Goal: Task Accomplishment & Management: Complete application form

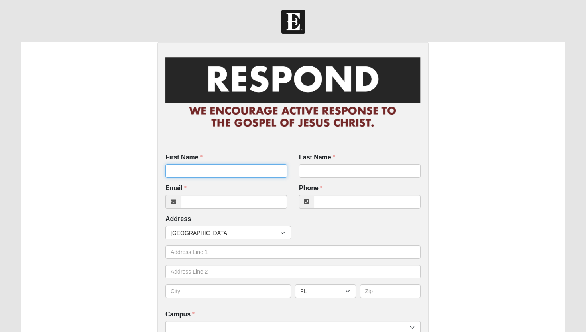
click at [224, 169] on input "First Name" at bounding box center [227, 171] width 122 height 14
type input "Christy"
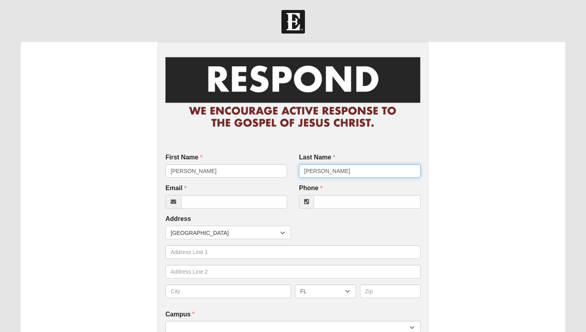
type input "Carter"
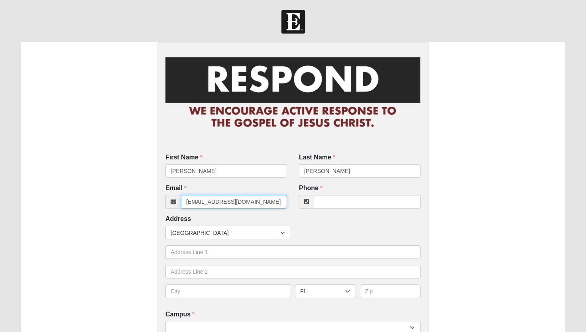
type input "christycarter555@gmail.com"
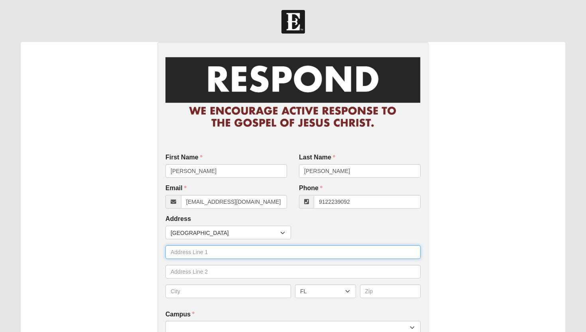
type input "(912) 223-9092"
type input "11 Hendrix Walk"
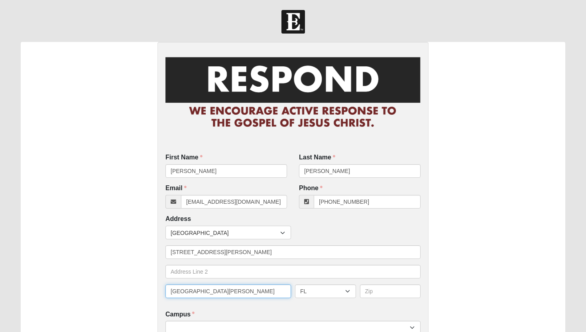
type input "St. Simons Island"
select select "GA"
type input "31522"
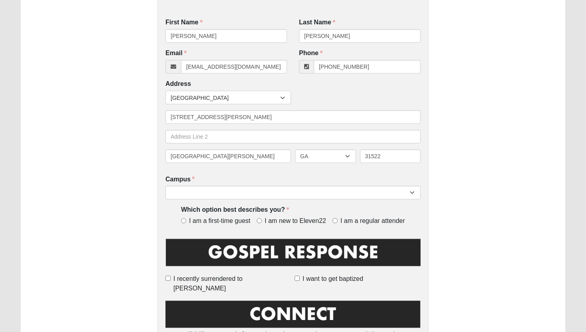
scroll to position [138, 0]
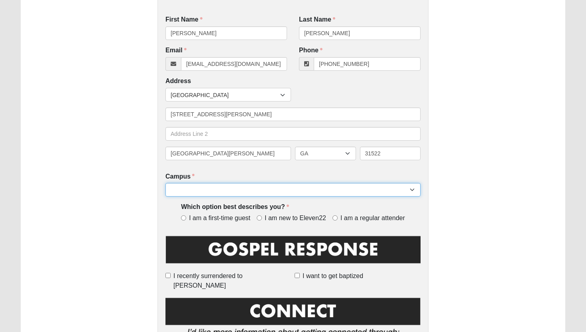
click at [318, 192] on select "Arlington Baymeadows Eleven22 Online [PERSON_NAME][GEOGRAPHIC_DATA] Jesup [GEOG…" at bounding box center [293, 190] width 255 height 14
select select "3"
click at [166, 183] on select "Arlington Baymeadows Eleven22 Online [PERSON_NAME][GEOGRAPHIC_DATA] Jesup [GEOG…" at bounding box center [293, 190] width 255 height 14
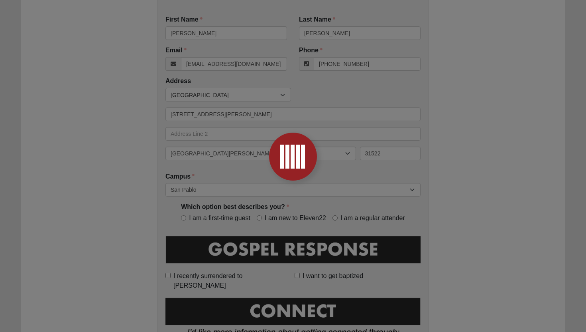
click at [197, 218] on div at bounding box center [293, 166] width 586 height 332
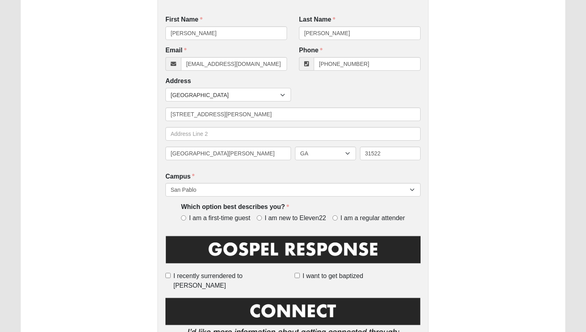
click at [197, 218] on span "I am a first-time guest" at bounding box center [219, 217] width 61 height 9
click at [186, 218] on input "I am a first-time guest" at bounding box center [183, 217] width 5 height 5
radio input "true"
click at [519, 179] on div "First Name Christy First Name is required. Last Name Carter Last Name is requir…" at bounding box center [293, 310] width 545 height 812
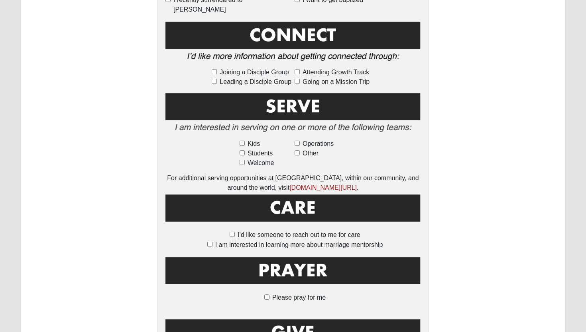
scroll to position [543, 0]
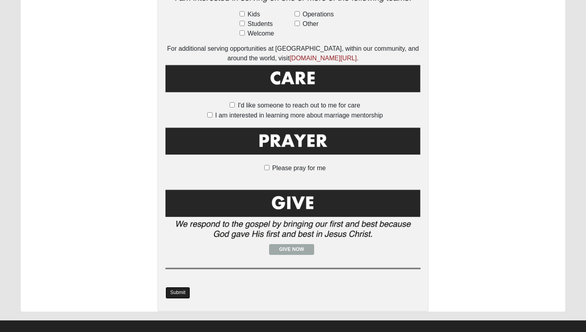
click at [184, 286] on link "Submit" at bounding box center [178, 292] width 25 height 12
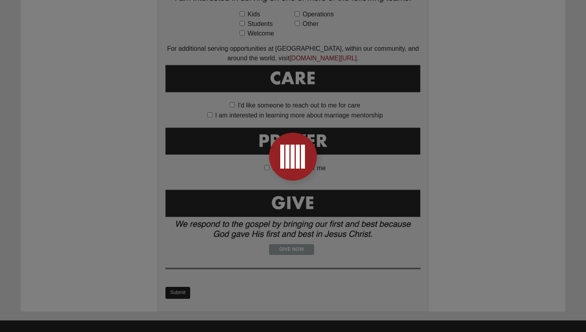
scroll to position [0, 0]
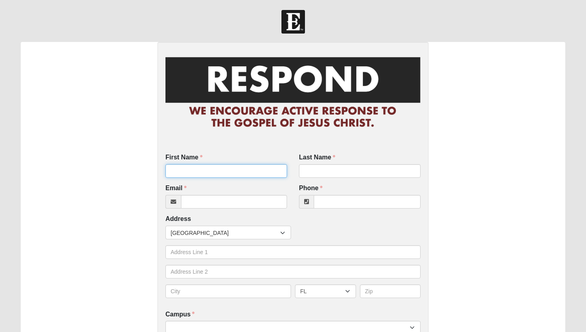
click at [197, 165] on input "First Name" at bounding box center [227, 171] width 122 height 14
type input "[PERSON_NAME]"
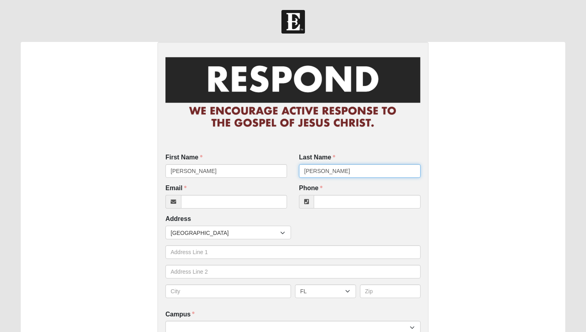
type input "[PERSON_NAME]"
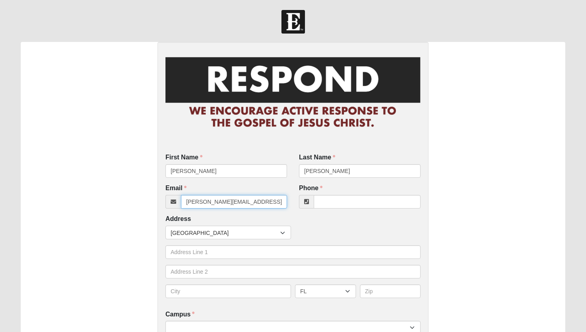
type input "[PERSON_NAME][EMAIL_ADDRESS][PERSON_NAME][DOMAIN_NAME]"
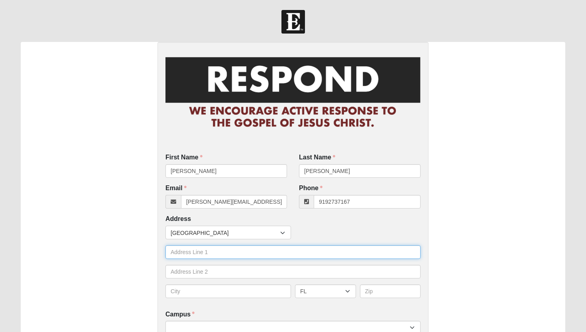
type input "[PHONE_NUMBER]"
type input "[STREET_ADDRESS]"
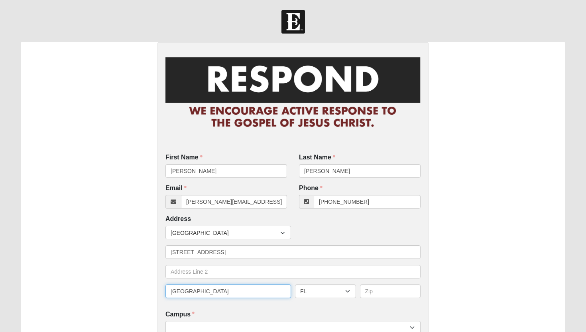
type input "[GEOGRAPHIC_DATA]"
type input "32262"
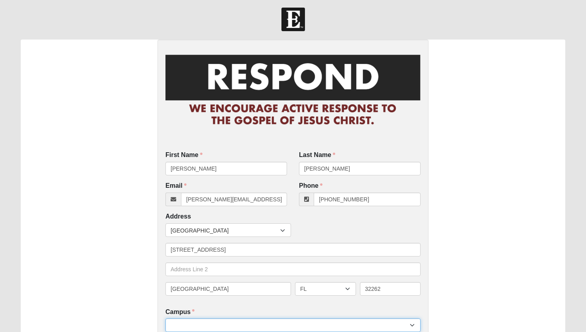
select select "3"
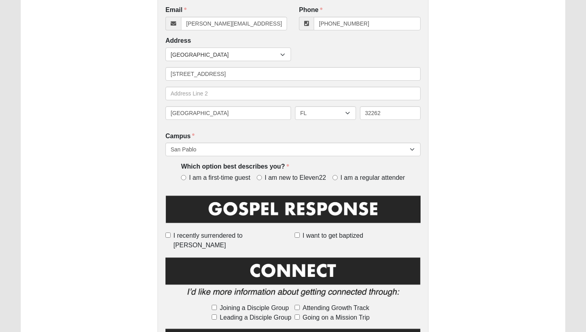
scroll to position [180, 0]
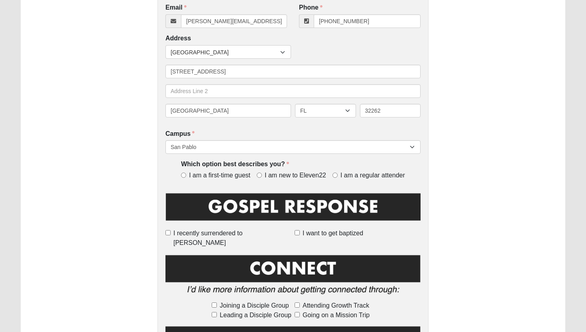
click at [215, 179] on span "I am a first-time guest" at bounding box center [219, 175] width 61 height 9
click at [186, 178] on input "I am a first-time guest" at bounding box center [183, 174] width 5 height 5
radio input "true"
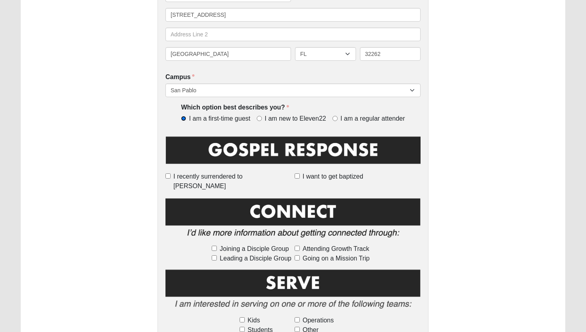
scroll to position [238, 0]
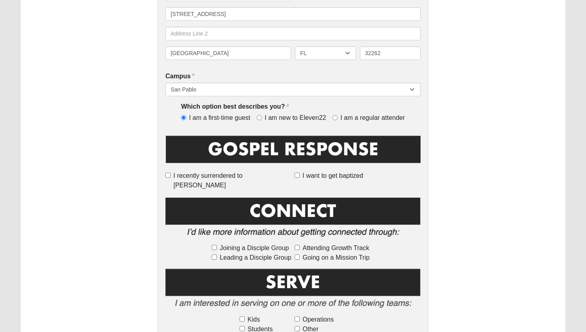
click at [215, 179] on span "I recently surrendered to [PERSON_NAME]" at bounding box center [233, 180] width 118 height 19
click at [171, 178] on input "I recently surrendered to [PERSON_NAME]" at bounding box center [168, 174] width 5 height 5
checkbox input "true"
click at [343, 243] on span "Attending Growth Track" at bounding box center [336, 248] width 67 height 10
click at [300, 245] on input "Attending Growth Track" at bounding box center [297, 247] width 5 height 5
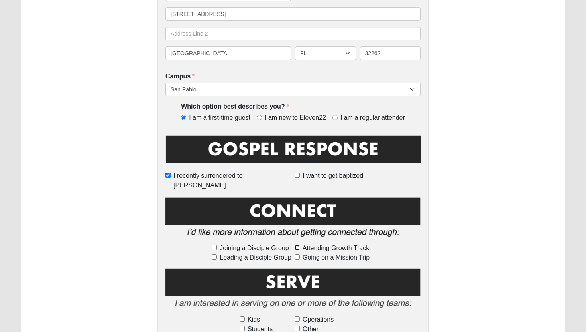
checkbox input "true"
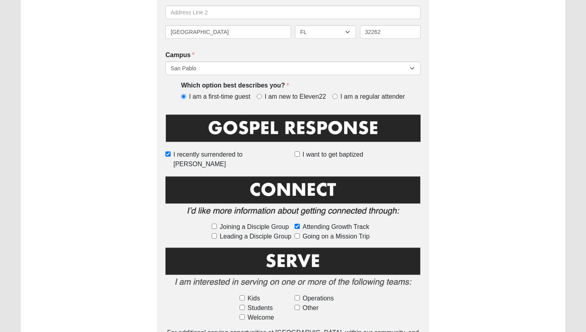
scroll to position [268, 0]
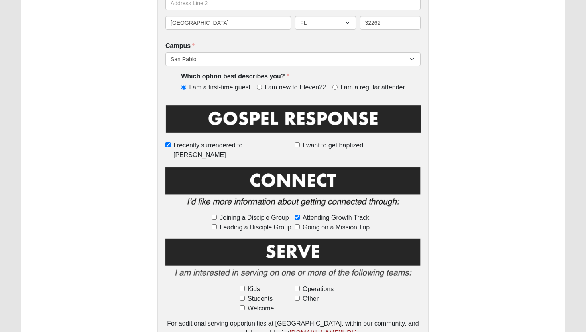
click at [263, 303] on span "Welcome" at bounding box center [261, 308] width 26 height 10
click at [245, 305] on input "Welcome" at bounding box center [242, 307] width 5 height 5
checkbox input "true"
click at [418, 237] on img at bounding box center [293, 260] width 255 height 46
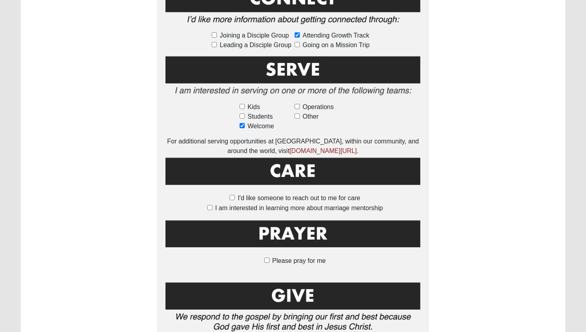
scroll to position [543, 0]
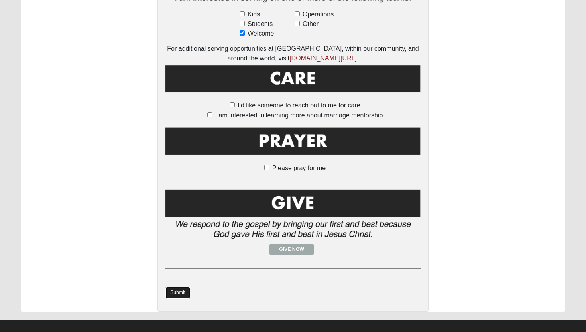
click at [179, 286] on link "Submit" at bounding box center [178, 292] width 25 height 12
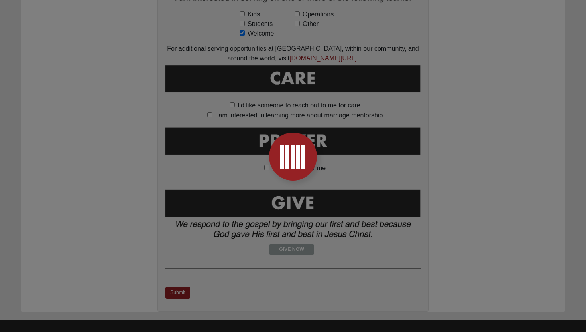
scroll to position [0, 0]
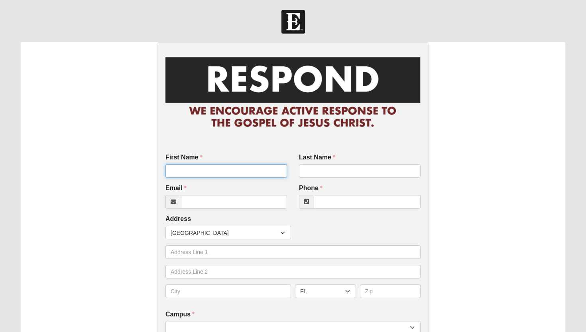
click at [203, 168] on input "First Name" at bounding box center [227, 171] width 122 height 14
type input "Gerlin"
type input "Rodriquez"
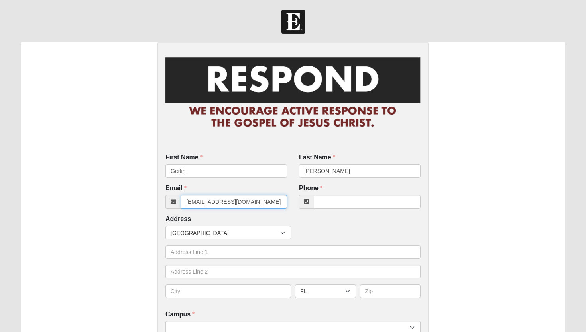
type input "gerlinrq@gmail.com"
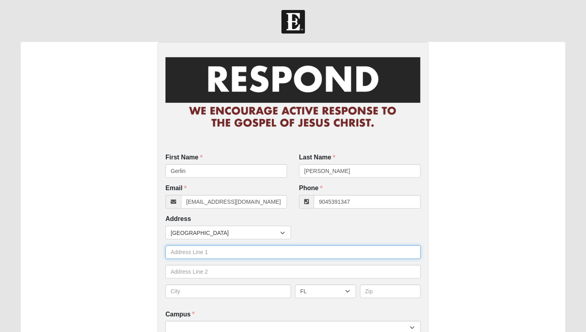
type input "(904) 539-1347"
type input "5811 Atlantic Blvd"
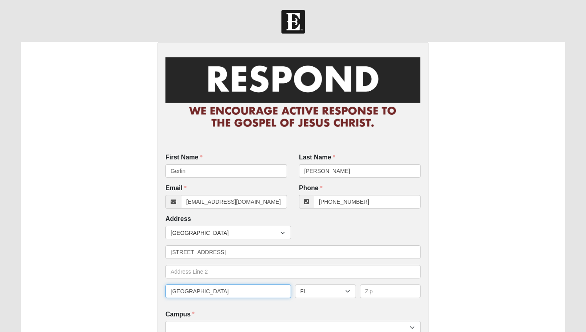
type input "[GEOGRAPHIC_DATA]"
type input "32207"
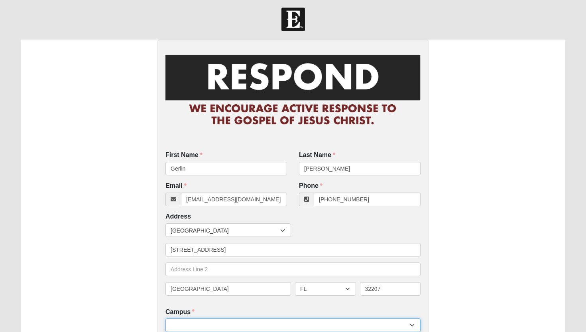
select select "3"
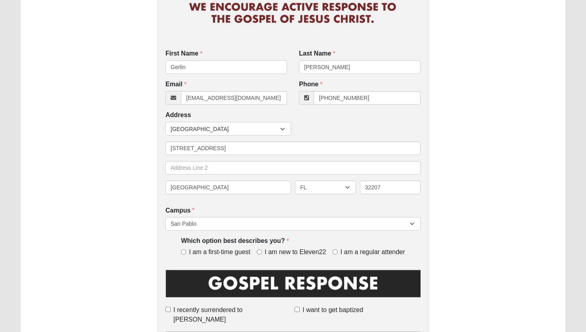
scroll to position [124, 0]
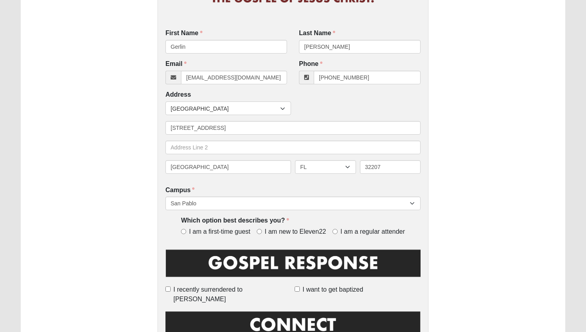
click at [292, 233] on span "I am new to Eleven22" at bounding box center [295, 231] width 61 height 9
click at [262, 233] on input "I am new to Eleven22" at bounding box center [259, 231] width 5 height 5
radio input "true"
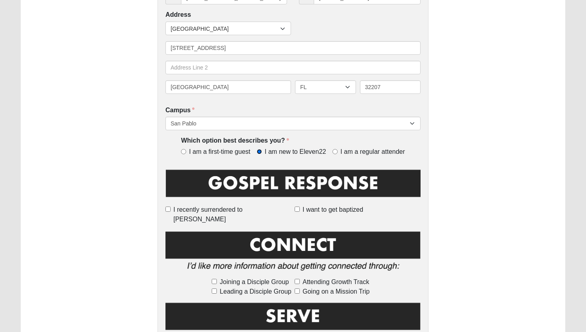
scroll to position [207, 0]
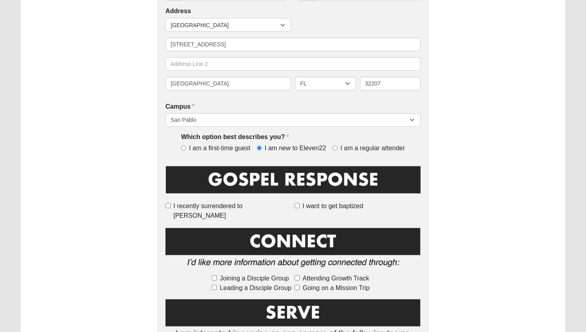
click at [253, 273] on span "Joining a Disciple Group" at bounding box center [254, 278] width 69 height 10
click at [217, 275] on input "Joining a Disciple Group" at bounding box center [214, 277] width 5 height 5
checkbox input "true"
click at [436, 235] on div "First Name Gerlin First Name is required. Last Name Rodriquez Last Name is requ…" at bounding box center [293, 240] width 545 height 812
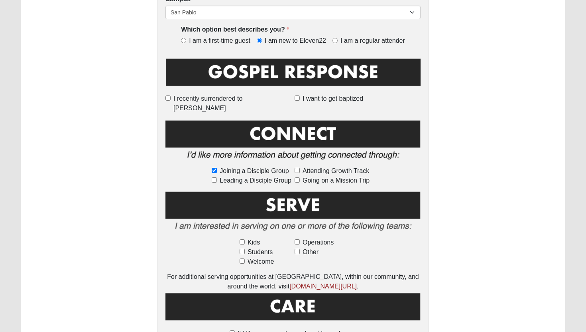
scroll to position [345, 0]
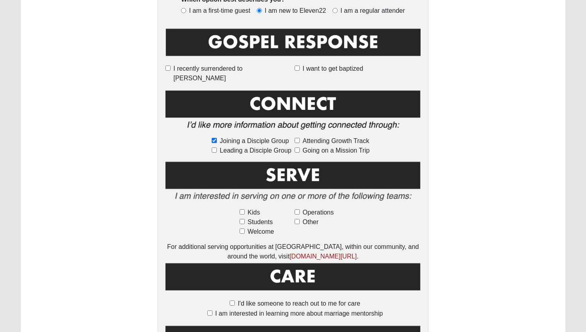
click at [312, 207] on span "Operations" at bounding box center [318, 212] width 31 height 10
click at [300, 209] on input "Operations" at bounding box center [297, 211] width 5 height 5
checkbox input "true"
click at [466, 156] on div "First Name Gerlin First Name is required. Last Name Rodriquez Last Name is requ…" at bounding box center [293, 103] width 545 height 812
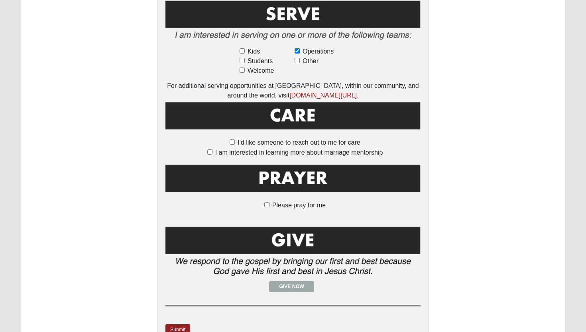
scroll to position [511, 0]
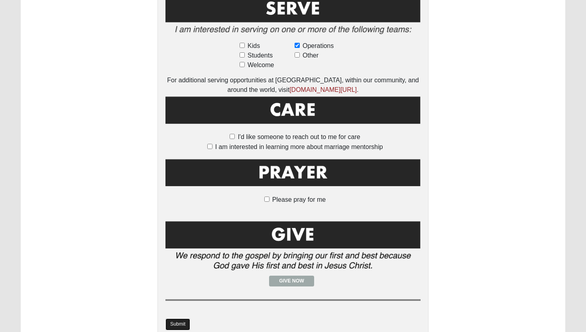
click at [176, 318] on link "Submit" at bounding box center [178, 324] width 25 height 12
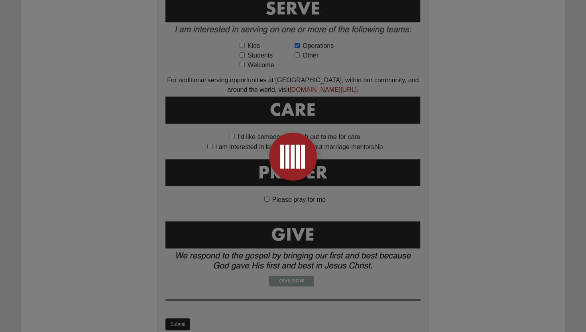
scroll to position [0, 0]
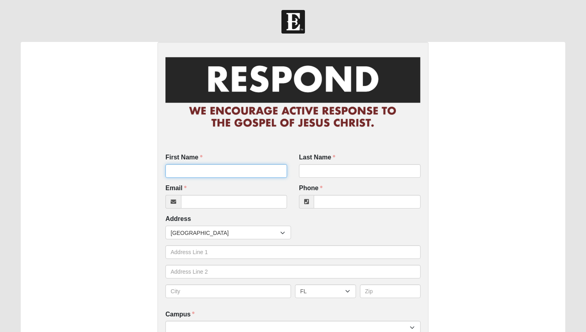
click at [221, 166] on input "First Name" at bounding box center [227, 171] width 122 height 14
type input "Kim"
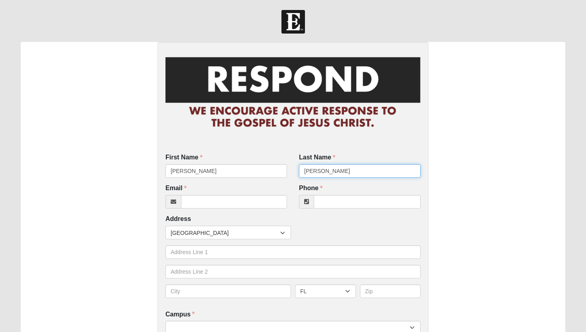
type input "Johnson"
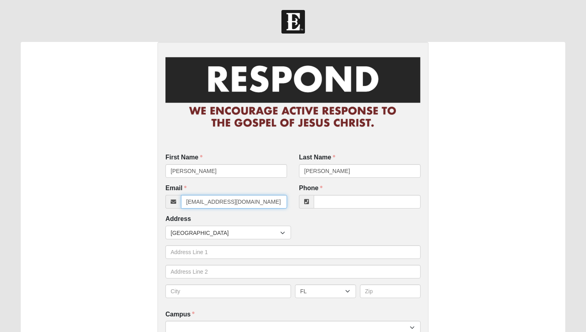
type input "kajohnson28@liberty.edu"
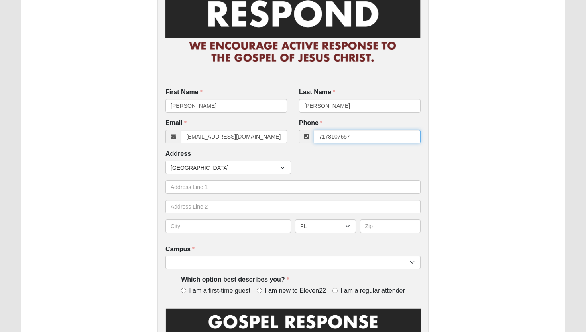
scroll to position [96, 0]
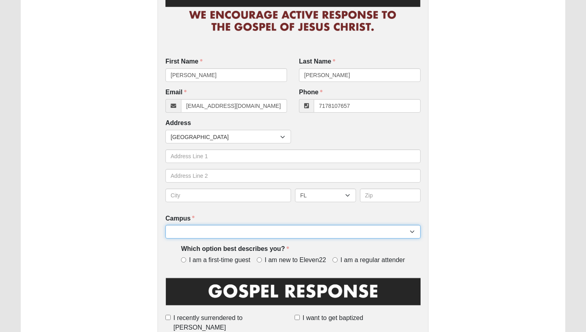
type input "(717) 810-7657"
click at [230, 227] on select "Arlington Baymeadows Eleven22 Online [PERSON_NAME][GEOGRAPHIC_DATA] Jesup [GEOG…" at bounding box center [293, 232] width 255 height 14
select select "3"
click at [166, 225] on select "Arlington Baymeadows Eleven22 Online [PERSON_NAME][GEOGRAPHIC_DATA] Jesup [GEOG…" at bounding box center [293, 232] width 255 height 14
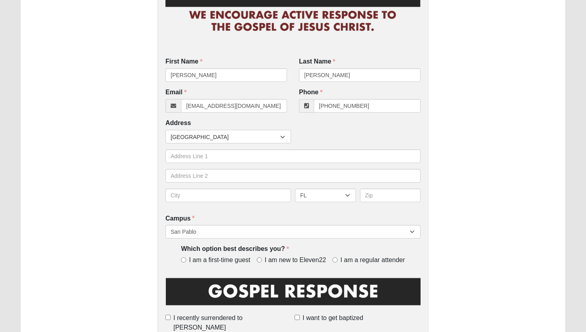
click at [287, 257] on span "I am new to Eleven22" at bounding box center [295, 259] width 61 height 9
click at [262, 257] on input "I am new to Eleven22" at bounding box center [259, 259] width 5 height 5
radio input "true"
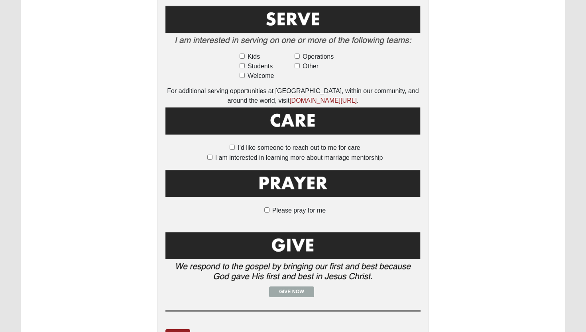
scroll to position [501, 0]
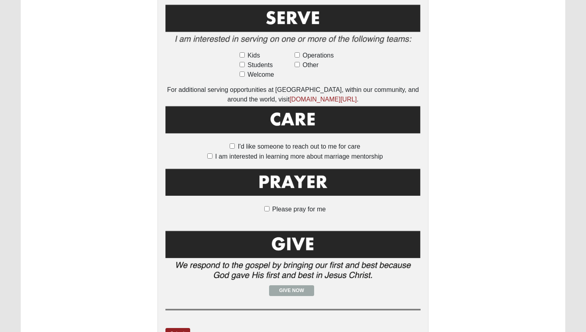
click at [320, 51] on span "Operations" at bounding box center [318, 56] width 31 height 10
click at [300, 52] on input "Operations" at bounding box center [297, 54] width 5 height 5
checkbox input "true"
click at [182, 328] on link "Submit" at bounding box center [178, 334] width 25 height 12
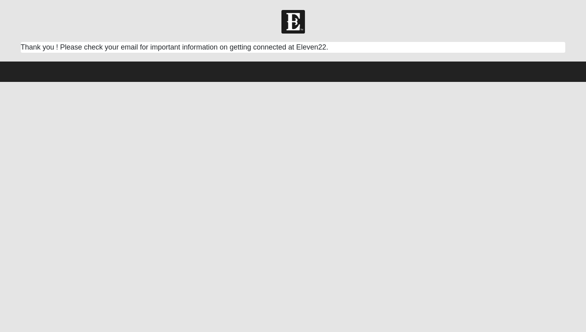
scroll to position [0, 0]
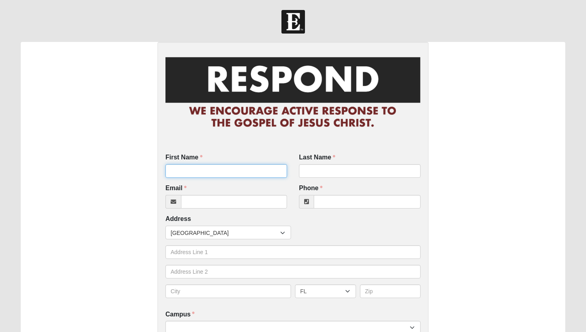
click at [221, 170] on input "First Name" at bounding box center [227, 171] width 122 height 14
type input "[PERSON_NAME]"
type input "H"
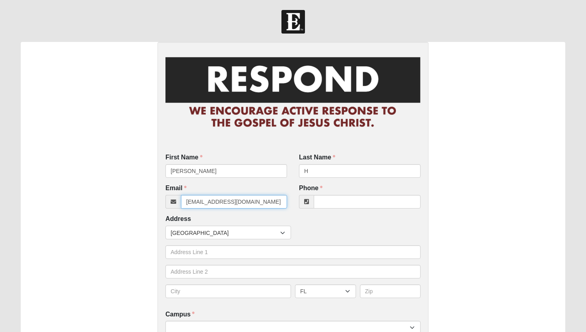
type input "[EMAIL_ADDRESS][DOMAIN_NAME]"
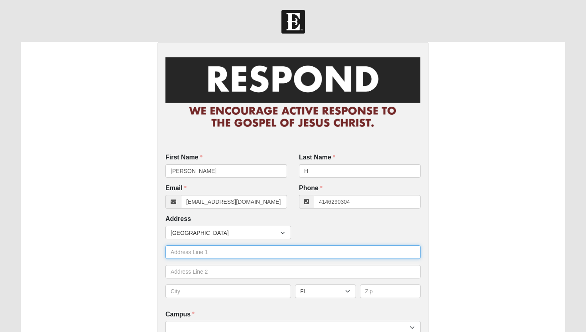
type input "[PHONE_NUMBER]"
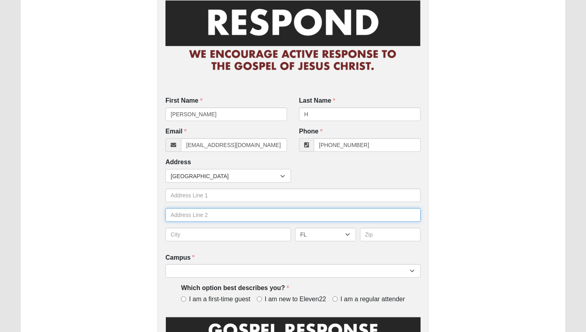
scroll to position [70, 0]
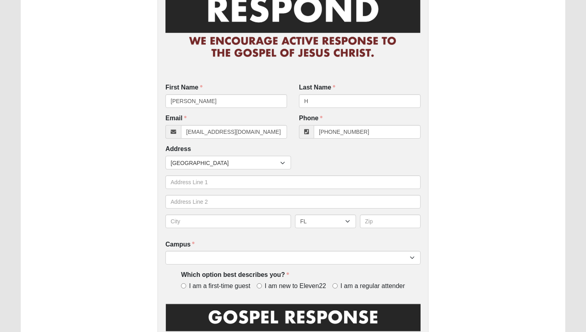
click at [205, 249] on div "Campus Arlington Baymeadows Eleven22 Online Fleming Island Jesup Mandarin North…" at bounding box center [293, 252] width 255 height 25
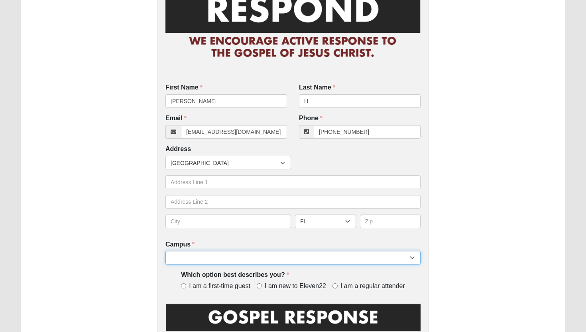
click at [201, 255] on select "Arlington Baymeadows Eleven22 Online [PERSON_NAME][GEOGRAPHIC_DATA] Jesup [GEOG…" at bounding box center [293, 258] width 255 height 14
select select "3"
click at [166, 251] on select "Arlington Baymeadows Eleven22 Online [PERSON_NAME][GEOGRAPHIC_DATA] Jesup [GEOG…" at bounding box center [293, 258] width 255 height 14
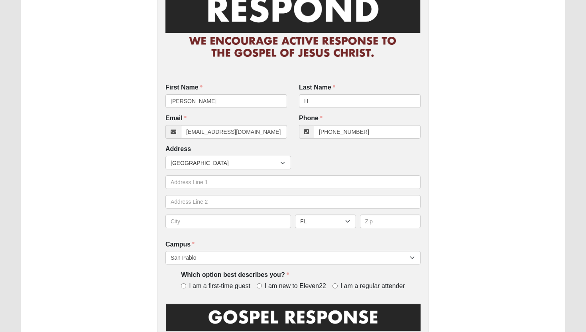
click at [201, 284] on span "I am a first-time guest" at bounding box center [219, 285] width 61 height 9
click at [186, 284] on input "I am a first-time guest" at bounding box center [183, 285] width 5 height 5
radio input "true"
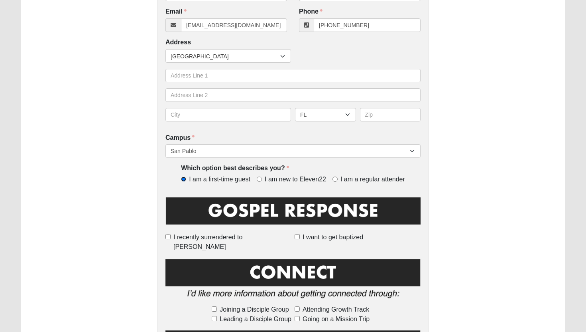
scroll to position [180, 0]
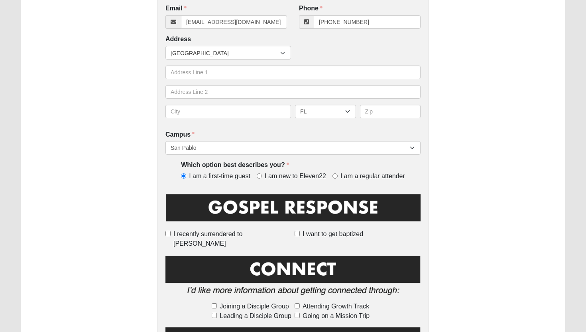
click at [216, 301] on label "Joining a Disciple Group" at bounding box center [252, 306] width 80 height 10
click at [216, 303] on input "Joining a Disciple Group" at bounding box center [214, 305] width 5 height 5
checkbox input "true"
click at [165, 284] on div "First Name Lani First Name is required. Last Name H Last Name is required. Emai…" at bounding box center [293, 268] width 271 height 812
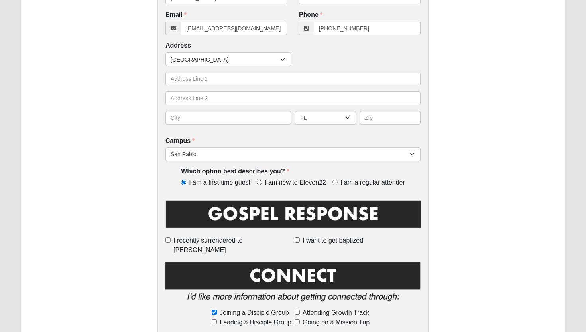
scroll to position [167, 0]
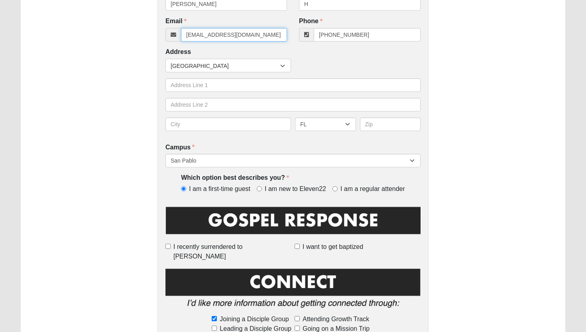
click at [213, 34] on input "peach.lilzc345@gmail.com" at bounding box center [234, 35] width 106 height 14
type input "peach.lilac345@gmail.com"
click at [443, 132] on div "First Name Lani First Name is required. Last Name H Last Name is required. Emai…" at bounding box center [293, 281] width 545 height 812
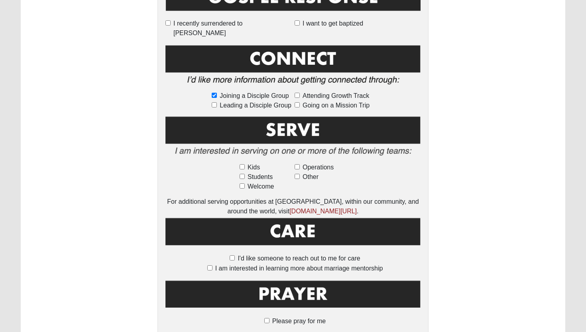
scroll to position [389, 0]
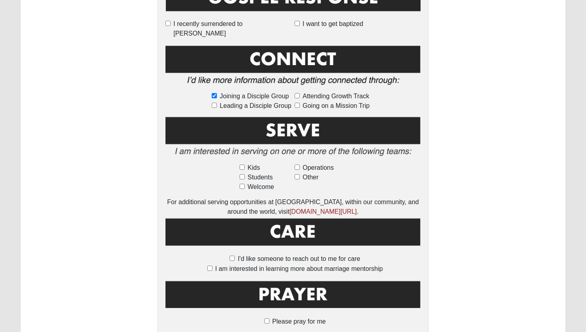
click at [310, 255] on span "I'd like someone to reach out to me for care" at bounding box center [299, 258] width 122 height 7
click at [235, 255] on input "I'd like someone to reach out to me for care" at bounding box center [232, 257] width 5 height 5
checkbox input "true"
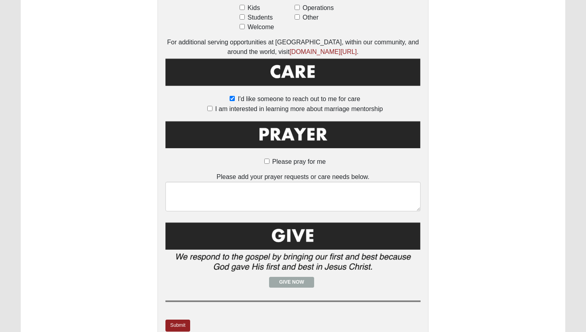
scroll to position [550, 0]
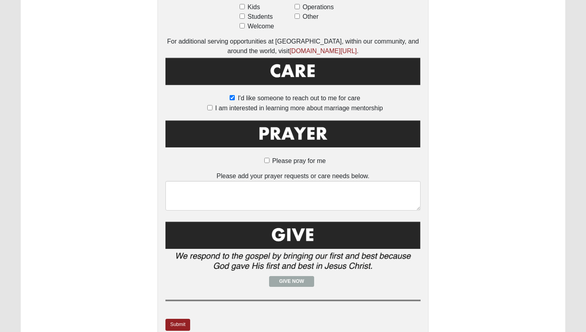
click at [300, 171] on div "Please add your prayer requests or care needs below." at bounding box center [293, 190] width 255 height 39
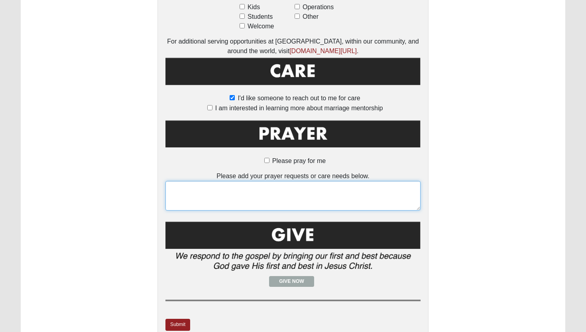
click at [291, 183] on textarea at bounding box center [293, 196] width 255 height 30
type textarea "grief"
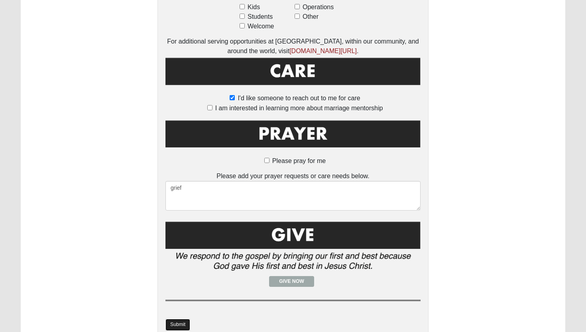
click at [181, 318] on link "Submit" at bounding box center [178, 324] width 25 height 12
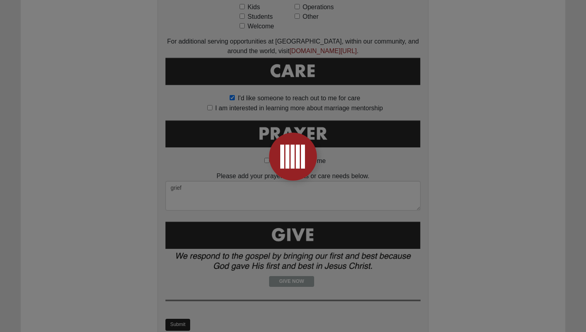
scroll to position [0, 0]
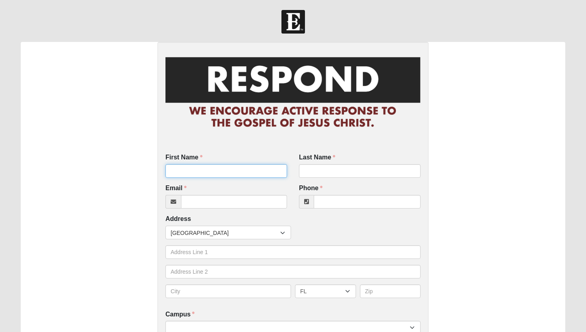
click at [184, 164] on input "First Name" at bounding box center [227, 171] width 122 height 14
type input "[PERSON_NAME]"
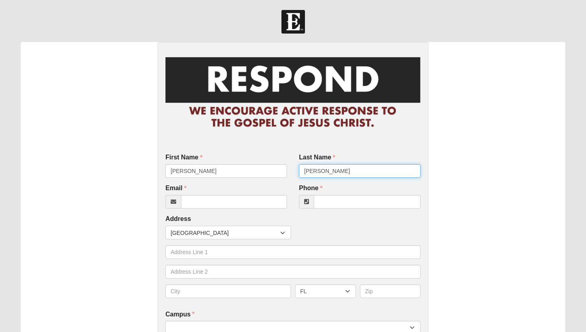
type input "[PERSON_NAME]"
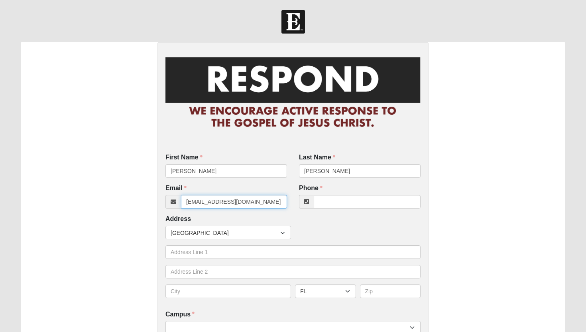
type input "[EMAIL_ADDRESS][DOMAIN_NAME]"
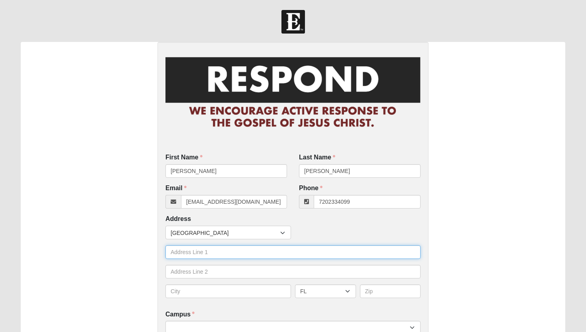
type input "(720) 233-4099"
type input "6039 pinkney st"
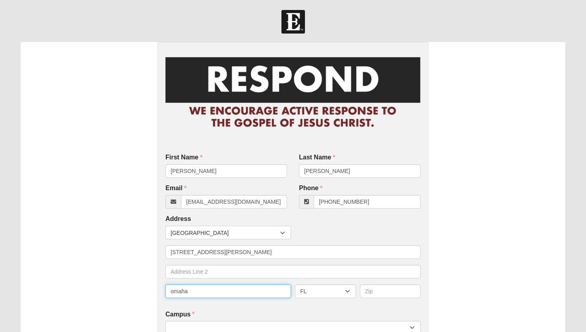
type input "omaha"
select select "NE"
type input "68181"
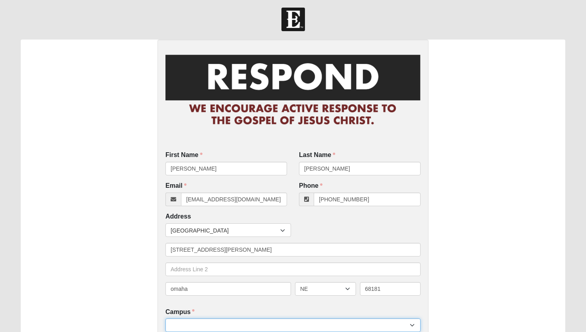
select select "3"
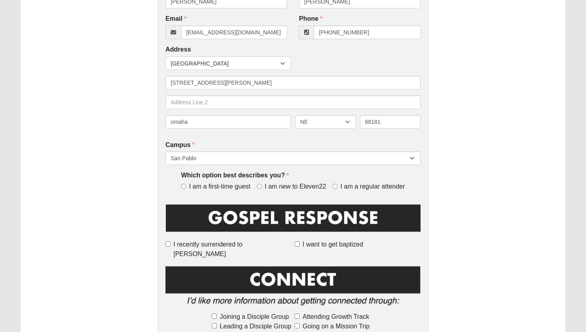
scroll to position [173, 0]
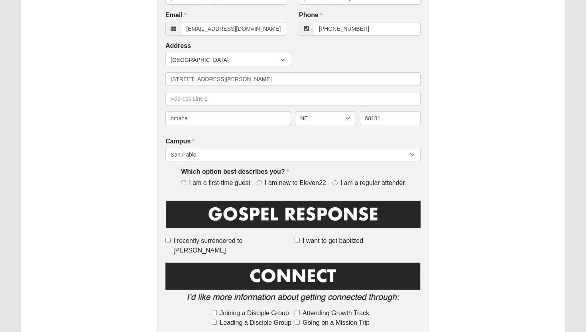
click at [227, 180] on span "I am a first-time guest" at bounding box center [219, 182] width 61 height 9
click at [186, 180] on input "I am a first-time guest" at bounding box center [183, 182] width 5 height 5
radio input "true"
click at [147, 184] on div "First Name Gabriel First Name is required. Last Name Gallardo Last Name is requ…" at bounding box center [293, 275] width 545 height 812
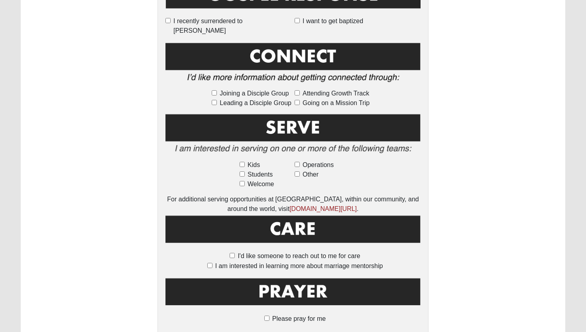
scroll to position [522, 0]
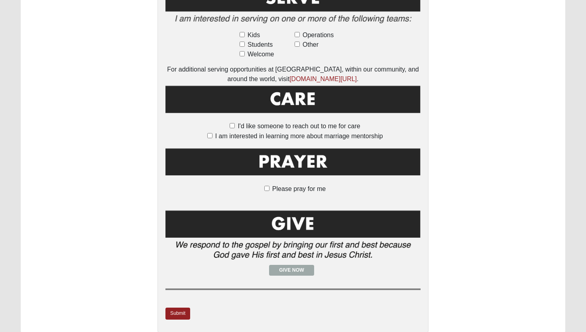
click at [298, 132] on span "I am interested in learning more about marriage mentorship" at bounding box center [299, 135] width 168 height 7
click at [213, 133] on input "I am interested in learning more about marriage mentorship" at bounding box center [209, 135] width 5 height 5
checkbox input "true"
click at [177, 307] on link "Submit" at bounding box center [178, 313] width 25 height 12
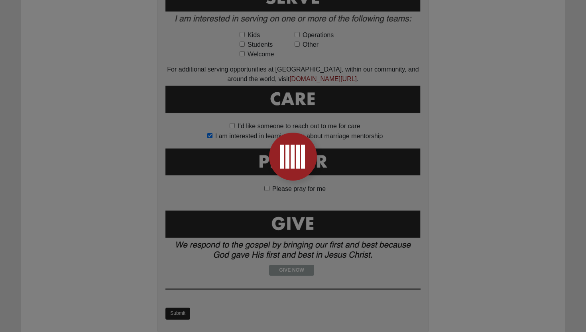
scroll to position [0, 0]
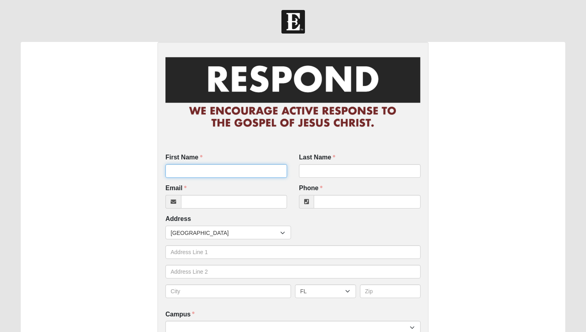
click at [259, 175] on input "First Name" at bounding box center [227, 171] width 122 height 14
type input "Amy"
click at [363, 166] on input "Shubery" at bounding box center [360, 171] width 122 height 14
click at [358, 172] on input "Shubery" at bounding box center [360, 171] width 122 height 14
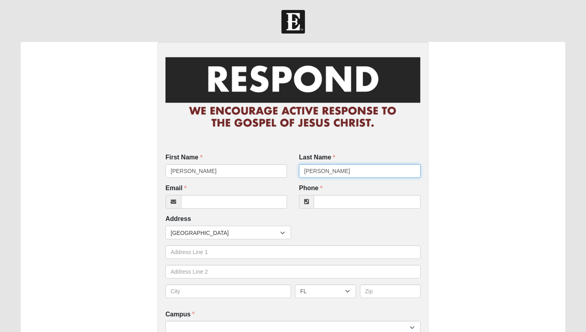
type input "Shubert"
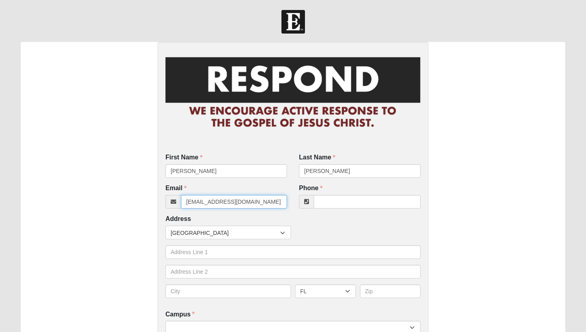
type input "amyshub2@gmail.com"
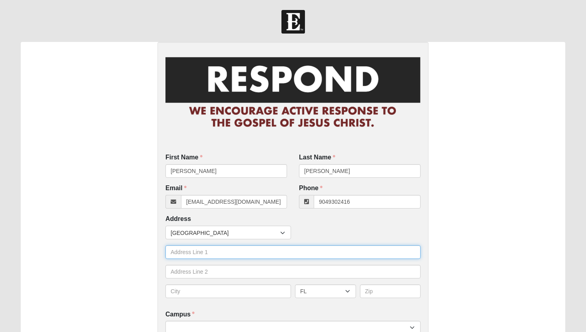
type input "(904) 930-2416"
click at [332, 252] on input "text" at bounding box center [293, 252] width 255 height 14
click input "submit" at bounding box center [0, 0] width 0 height 0
type input "1812 B"
click at [305, 253] on input "1812" at bounding box center [293, 252] width 255 height 14
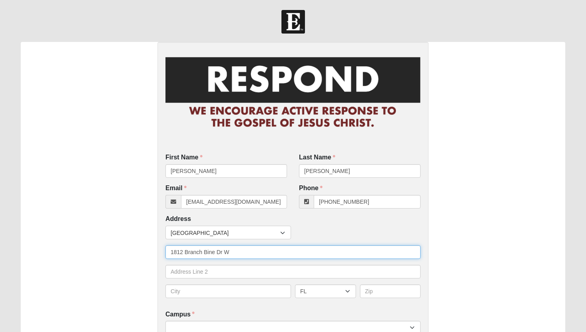
type input "1812 Branch Bine Dr W"
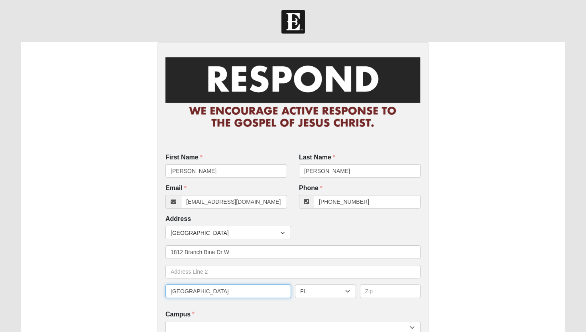
type input "Jacksonville"
type input "32246"
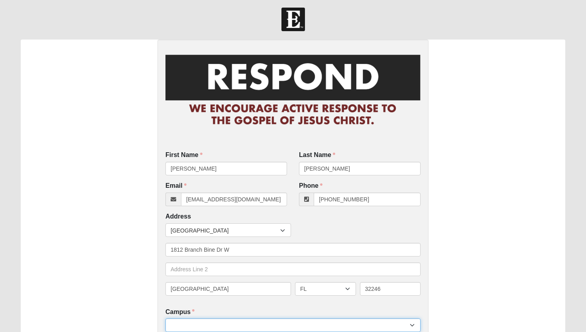
scroll to position [107, 0]
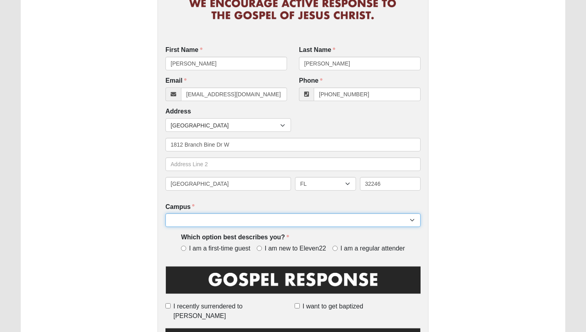
select select "3"
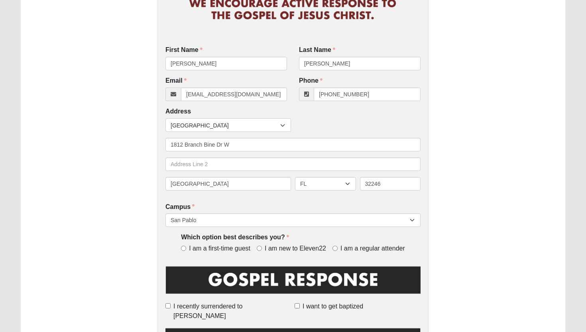
click at [232, 249] on span "I am a first-time guest" at bounding box center [219, 248] width 61 height 9
click at [186, 249] on input "I am a first-time guest" at bounding box center [183, 247] width 5 height 5
radio input "true"
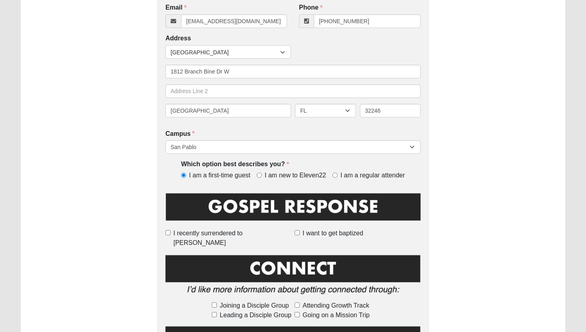
scroll to position [183, 0]
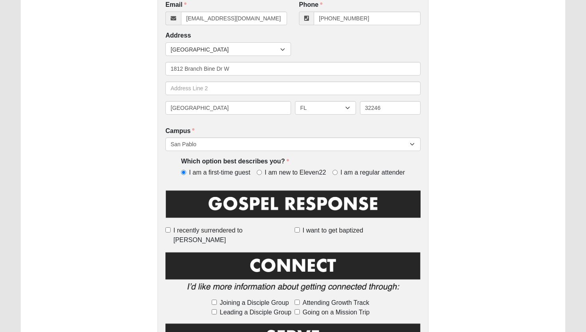
click at [328, 231] on span "I want to get baptized" at bounding box center [333, 230] width 61 height 10
click at [300, 231] on input "I want to get baptized" at bounding box center [297, 229] width 5 height 5
checkbox input "true"
click at [469, 200] on div "First Name Amy First Name is required. Last Name Shubert Last Name is required.…" at bounding box center [293, 265] width 545 height 812
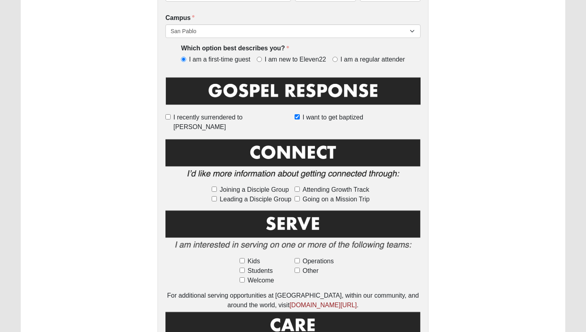
scroll to position [303, 0]
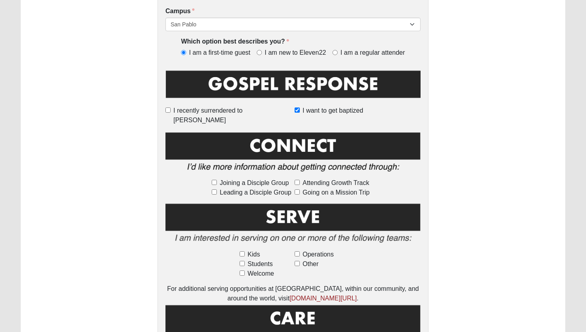
click at [254, 178] on span "Joining a Disciple Group" at bounding box center [254, 183] width 69 height 10
click at [217, 180] on input "Joining a Disciple Group" at bounding box center [214, 182] width 5 height 5
checkbox input "true"
click at [326, 188] on span "Going on a Mission Trip" at bounding box center [336, 193] width 67 height 10
click at [300, 189] on input "Going on a Mission Trip" at bounding box center [297, 191] width 5 height 5
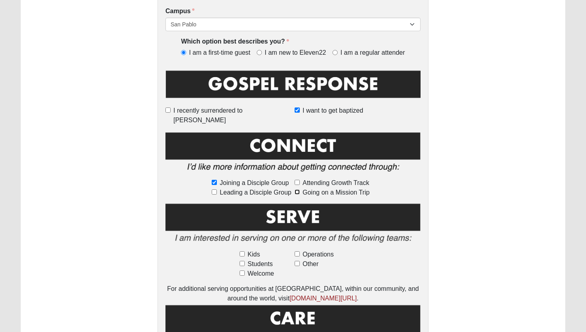
checkbox input "true"
click at [466, 172] on div "First Name Amy First Name is required. Last Name Shubert Last Name is required.…" at bounding box center [293, 145] width 545 height 812
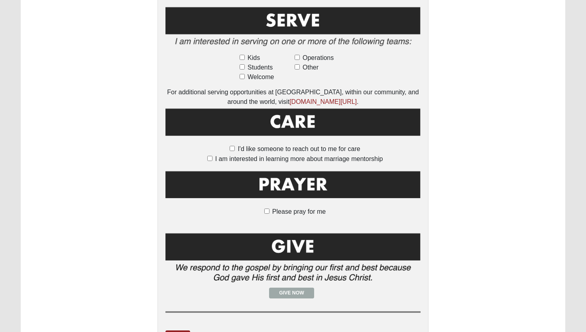
scroll to position [502, 0]
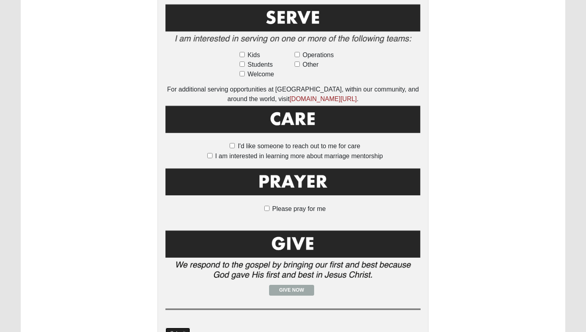
click at [182, 327] on link "Submit" at bounding box center [178, 333] width 25 height 12
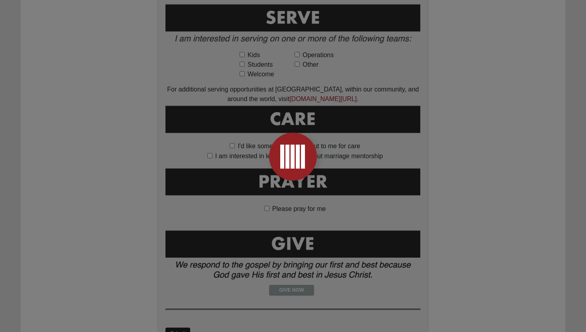
scroll to position [0, 0]
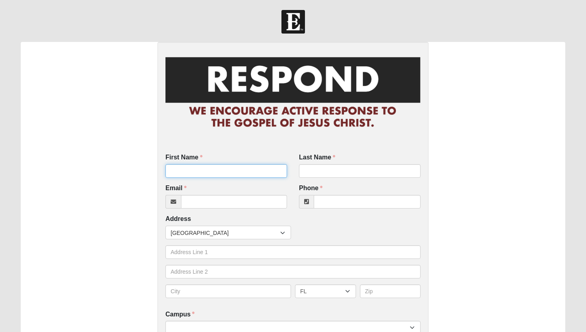
click at [204, 169] on input "First Name" at bounding box center [227, 171] width 122 height 14
type input "[PERSON_NAME]"
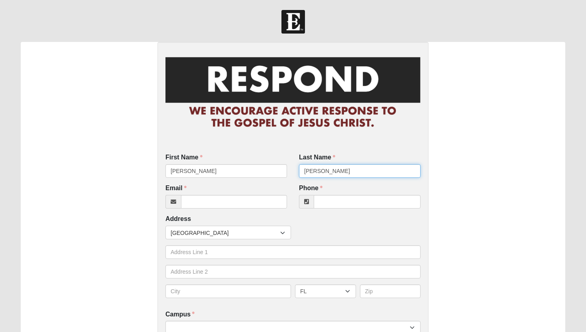
type input "[PERSON_NAME]"
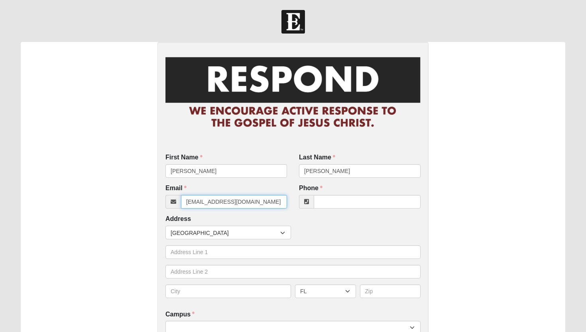
type input "[EMAIL_ADDRESS][DOMAIN_NAME]"
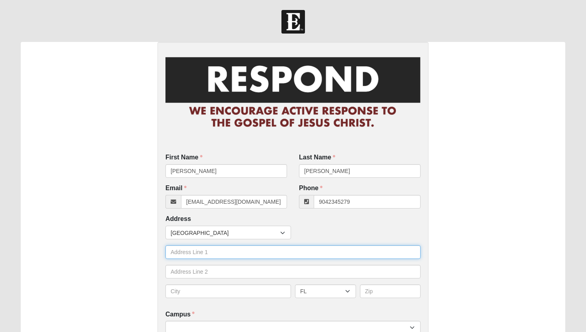
type input "[PHONE_NUMBER]"
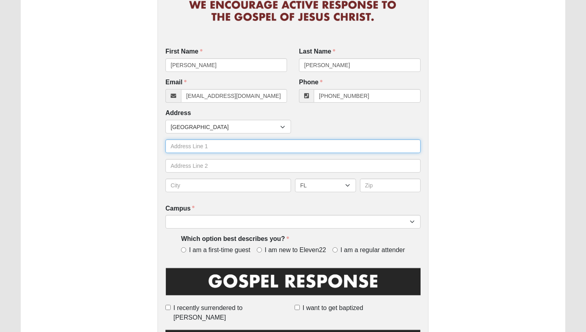
scroll to position [118, 0]
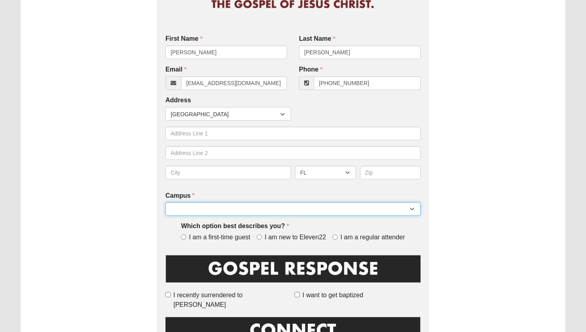
click at [196, 207] on select "Arlington Baymeadows Eleven22 Online [PERSON_NAME][GEOGRAPHIC_DATA] Jesup [GEOG…" at bounding box center [293, 209] width 255 height 14
select select "3"
click at [166, 202] on select "Arlington Baymeadows Eleven22 Online [PERSON_NAME][GEOGRAPHIC_DATA] Jesup [GEOG…" at bounding box center [293, 209] width 255 height 14
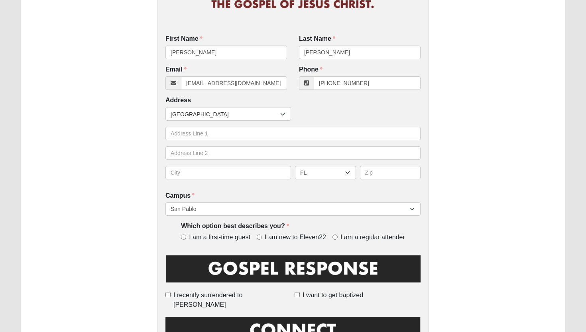
click at [282, 240] on span "I am new to Eleven22" at bounding box center [295, 237] width 61 height 9
click at [262, 239] on input "I am new to Eleven22" at bounding box center [259, 236] width 5 height 5
radio input "true"
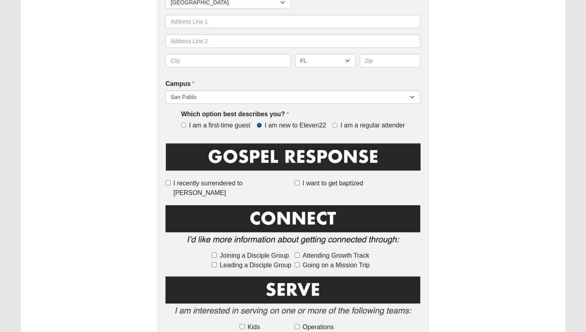
scroll to position [233, 0]
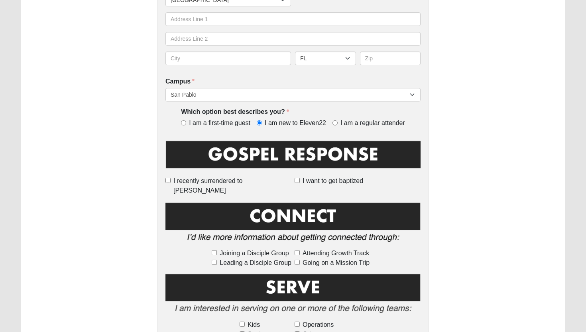
click at [267, 248] on span "Joining a Disciple Group" at bounding box center [254, 253] width 69 height 10
click at [217, 250] on input "Joining a Disciple Group" at bounding box center [214, 252] width 5 height 5
checkbox input "true"
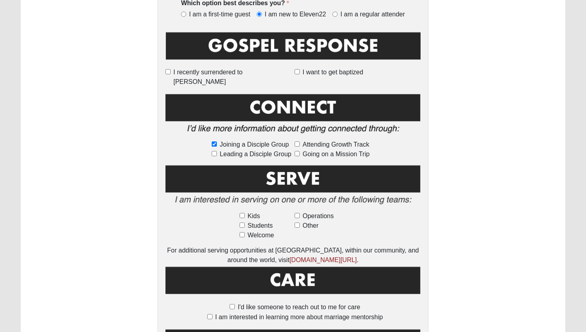
scroll to position [344, 0]
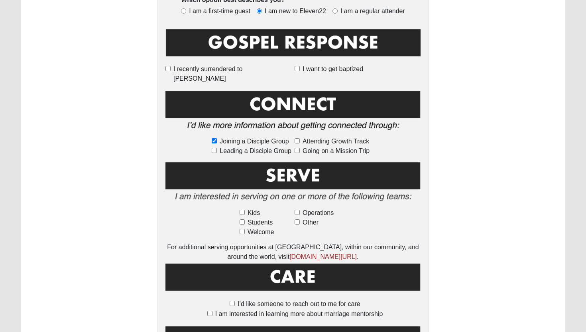
click at [268, 300] on span "I'd like someone to reach out to me for care" at bounding box center [299, 303] width 122 height 7
click at [235, 300] on input "I'd like someone to reach out to me for care" at bounding box center [232, 302] width 5 height 5
checkbox input "true"
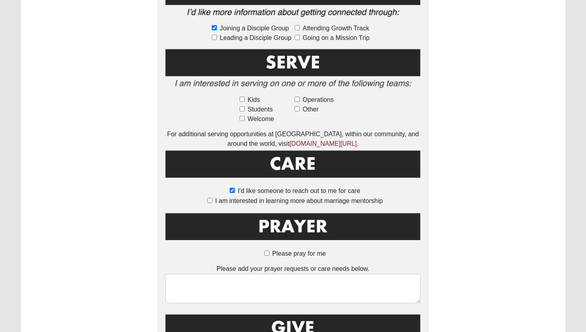
scroll to position [476, 0]
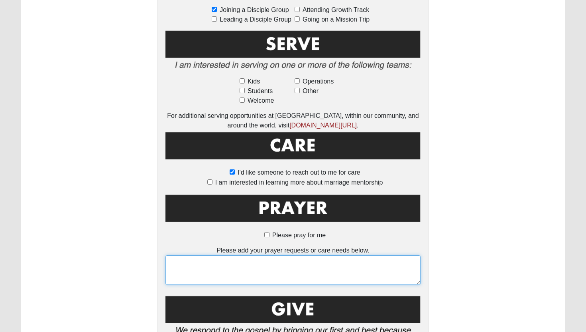
click at [277, 258] on textarea at bounding box center [293, 270] width 255 height 30
type textarea "assign to [PERSON_NAME]? -[PERSON_NAME]"
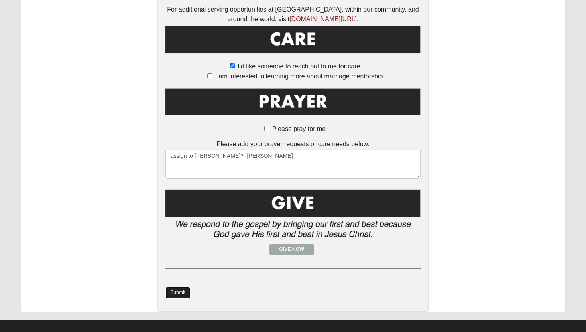
click at [169, 288] on link "Submit" at bounding box center [178, 292] width 25 height 12
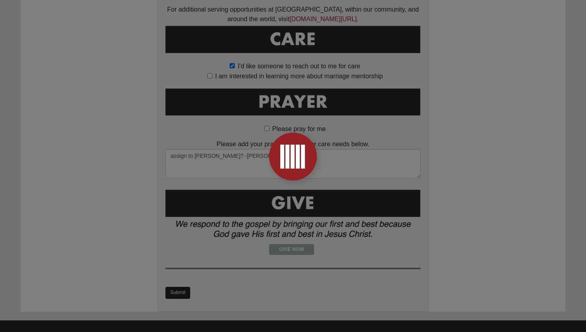
scroll to position [0, 0]
